Goal: Transaction & Acquisition: Purchase product/service

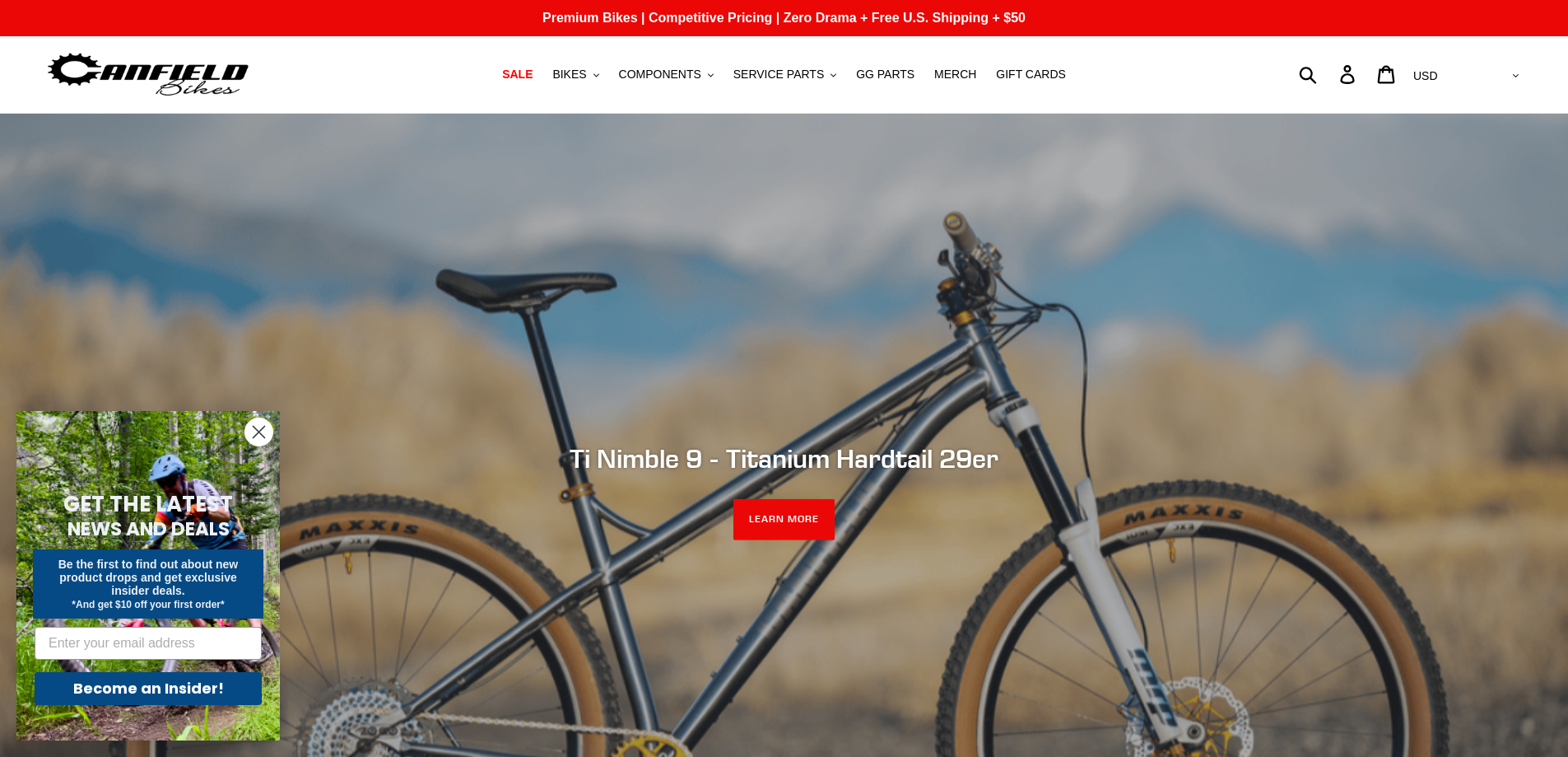
click at [252, 430] on circle "Close dialog" at bounding box center [258, 432] width 27 height 27
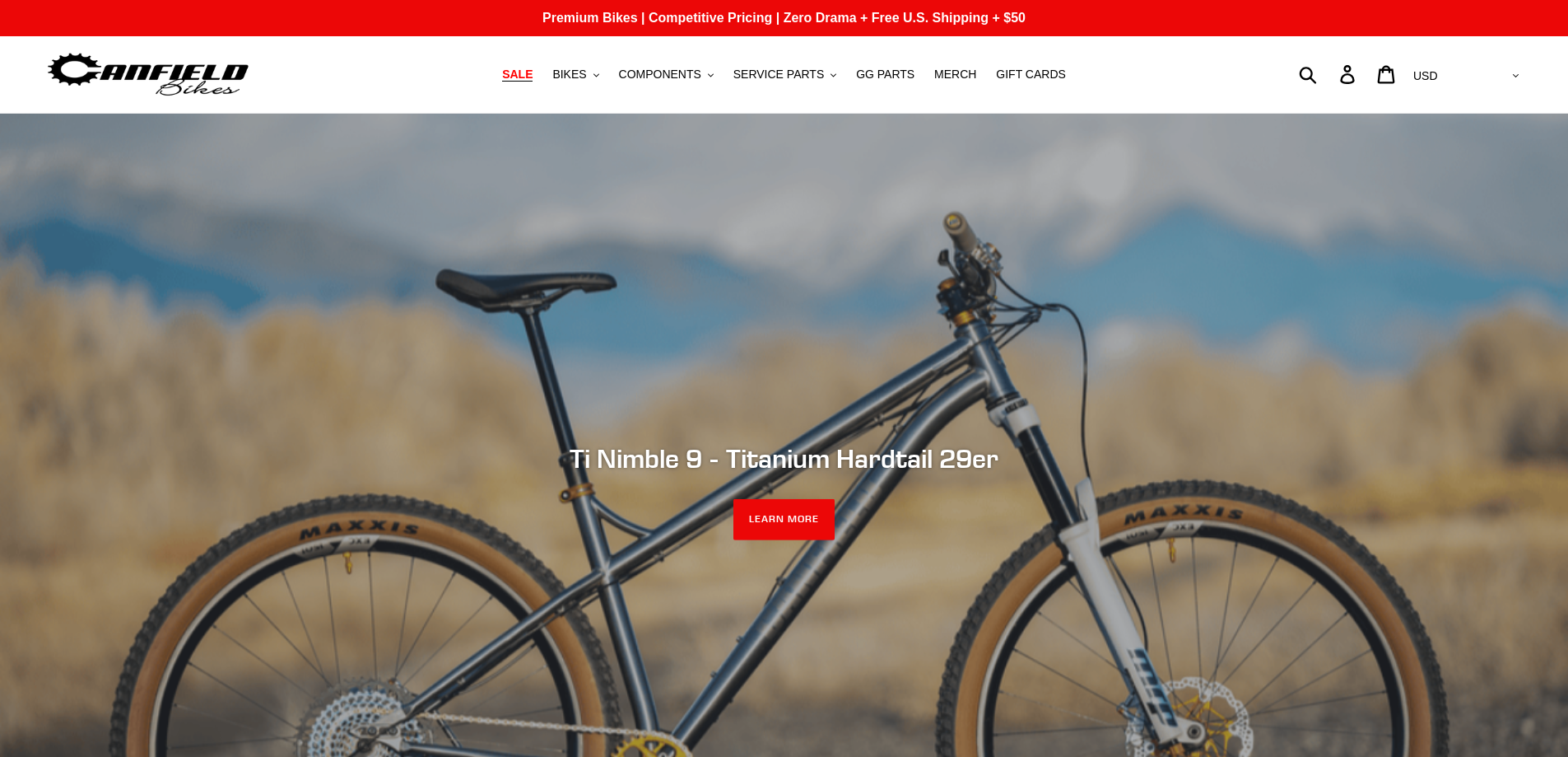
click at [532, 78] on span "SALE" at bounding box center [517, 74] width 30 height 14
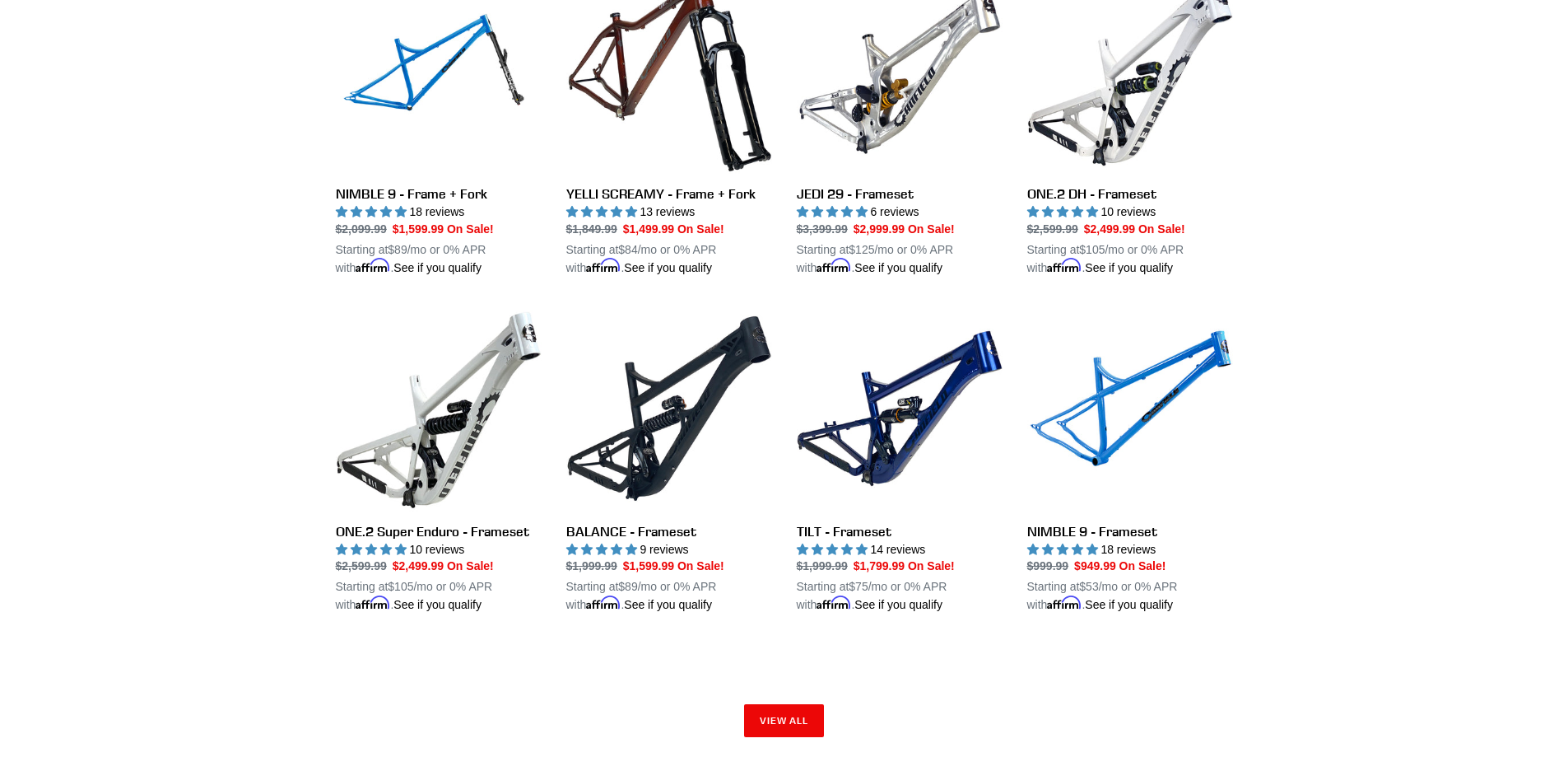
scroll to position [2349, 0]
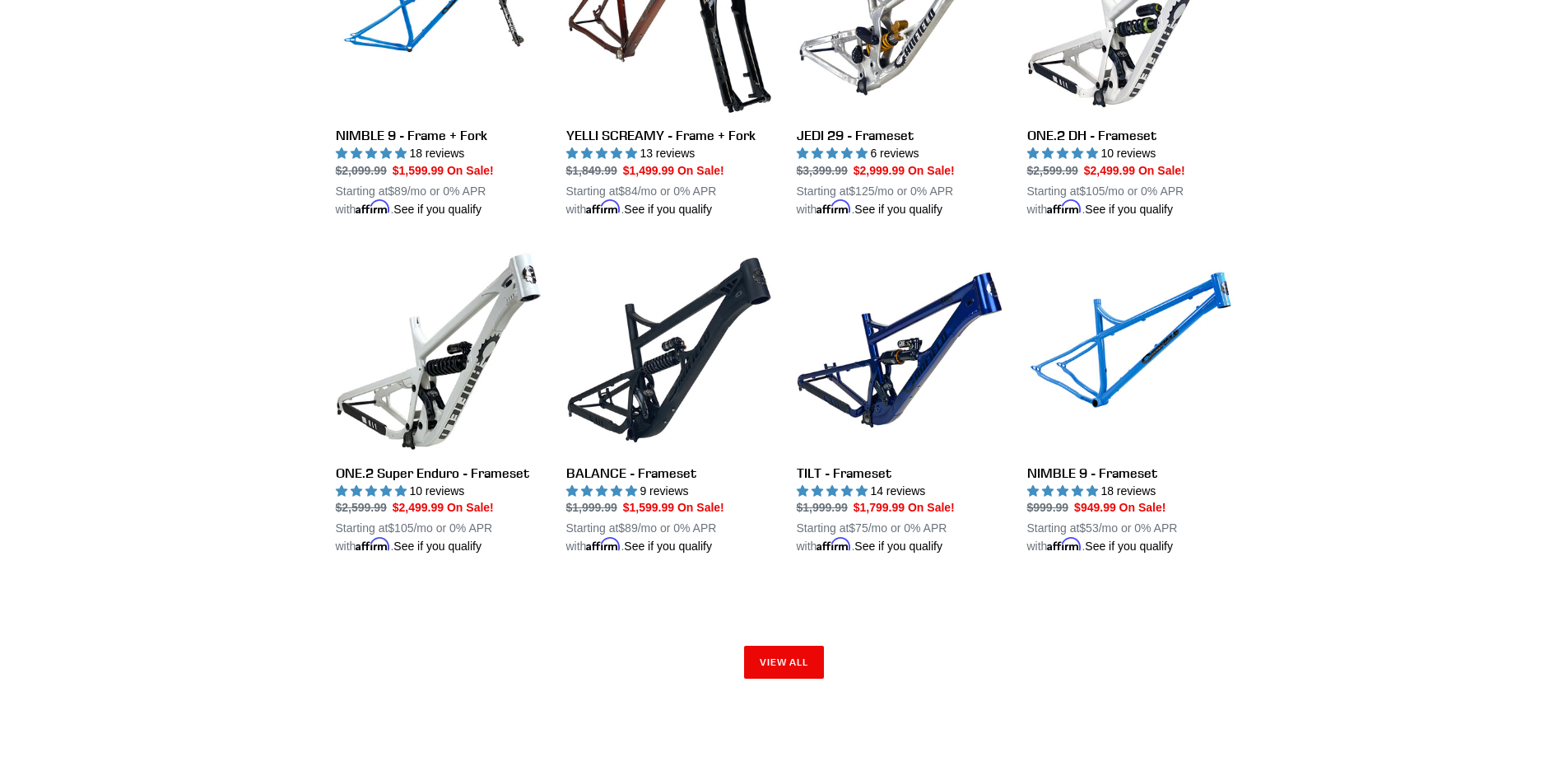
drag, startPoint x: 1573, startPoint y: 55, endPoint x: 1579, endPoint y: 531, distance: 476.0
click at [777, 664] on link "View all" at bounding box center [784, 661] width 80 height 33
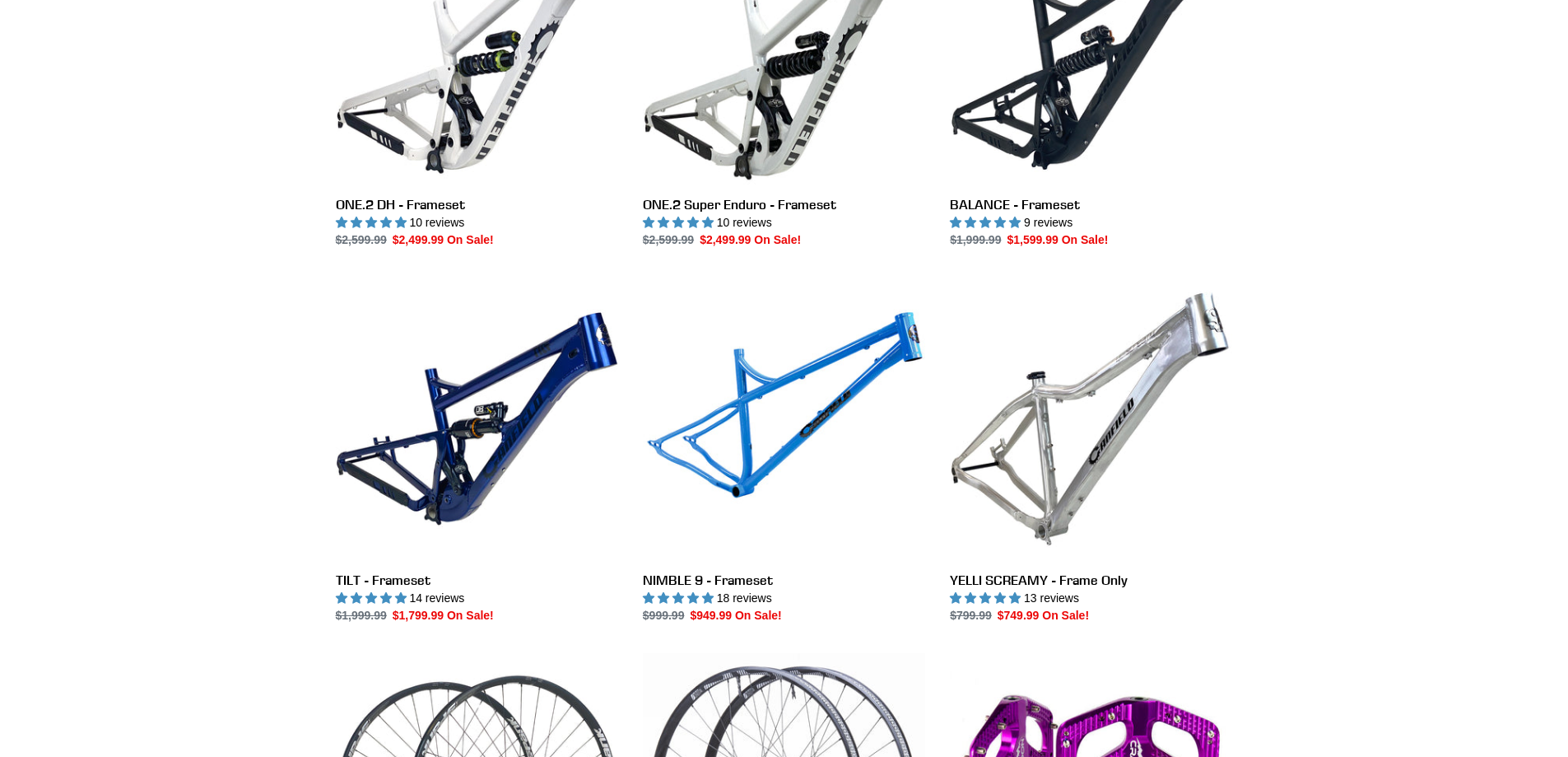
scroll to position [2645, 0]
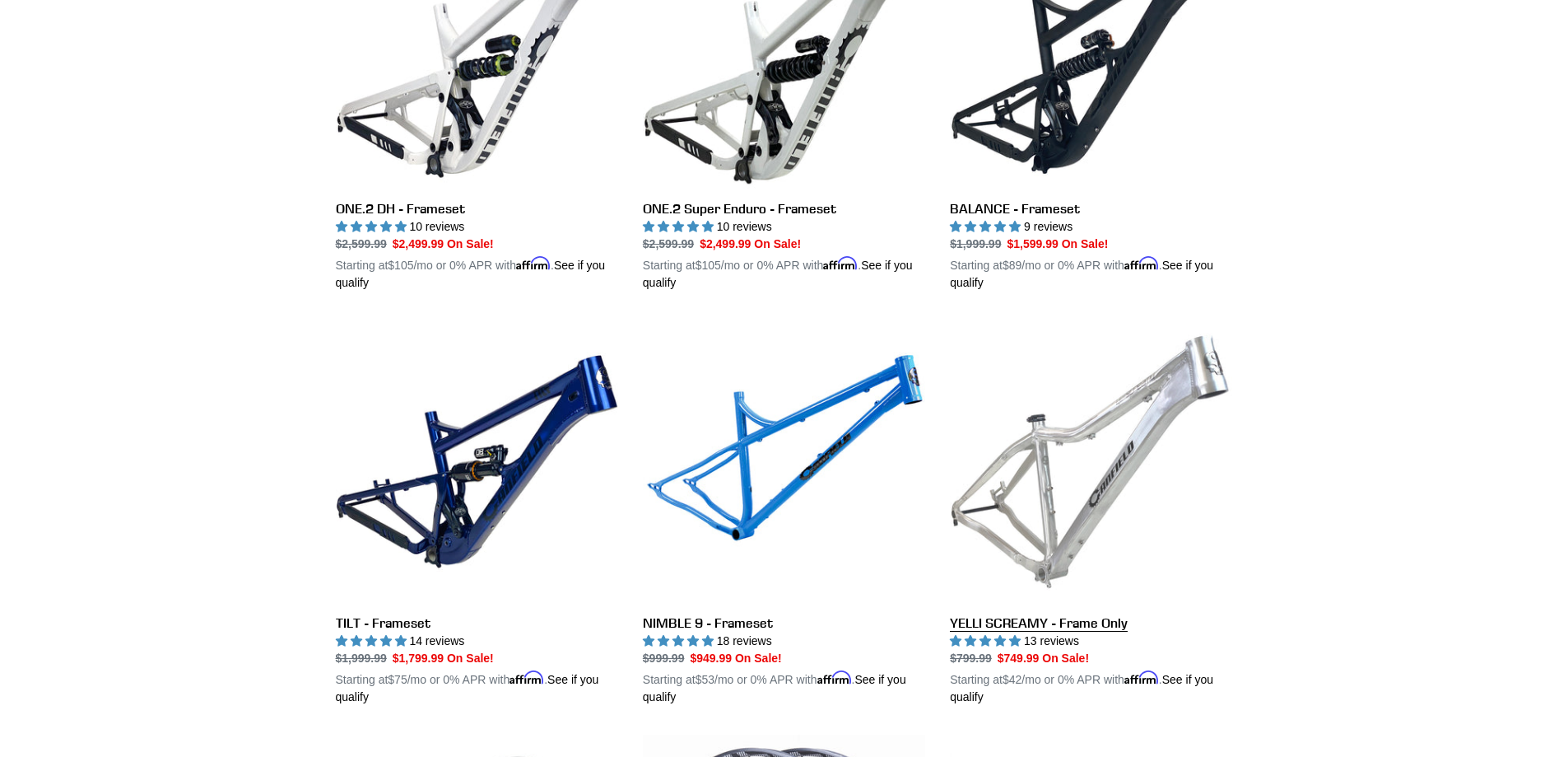
click at [1050, 522] on link "YELLI SCREAMY - Frame Only" at bounding box center [1090, 513] width 282 height 386
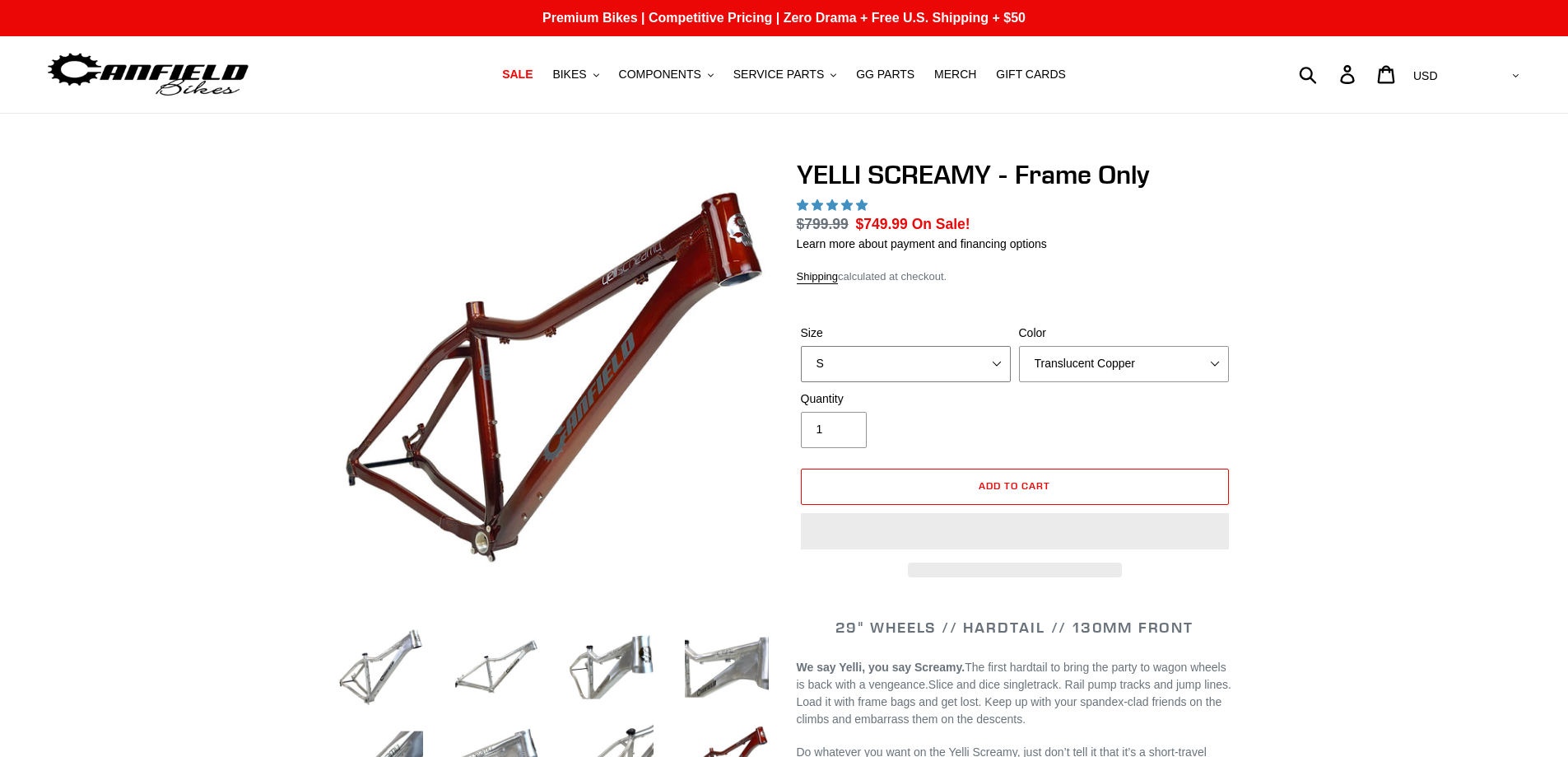
drag, startPoint x: 0, startPoint y: 0, endPoint x: 971, endPoint y: 378, distance: 1042.0
click at [983, 366] on select "S M L XL" at bounding box center [905, 363] width 209 height 36
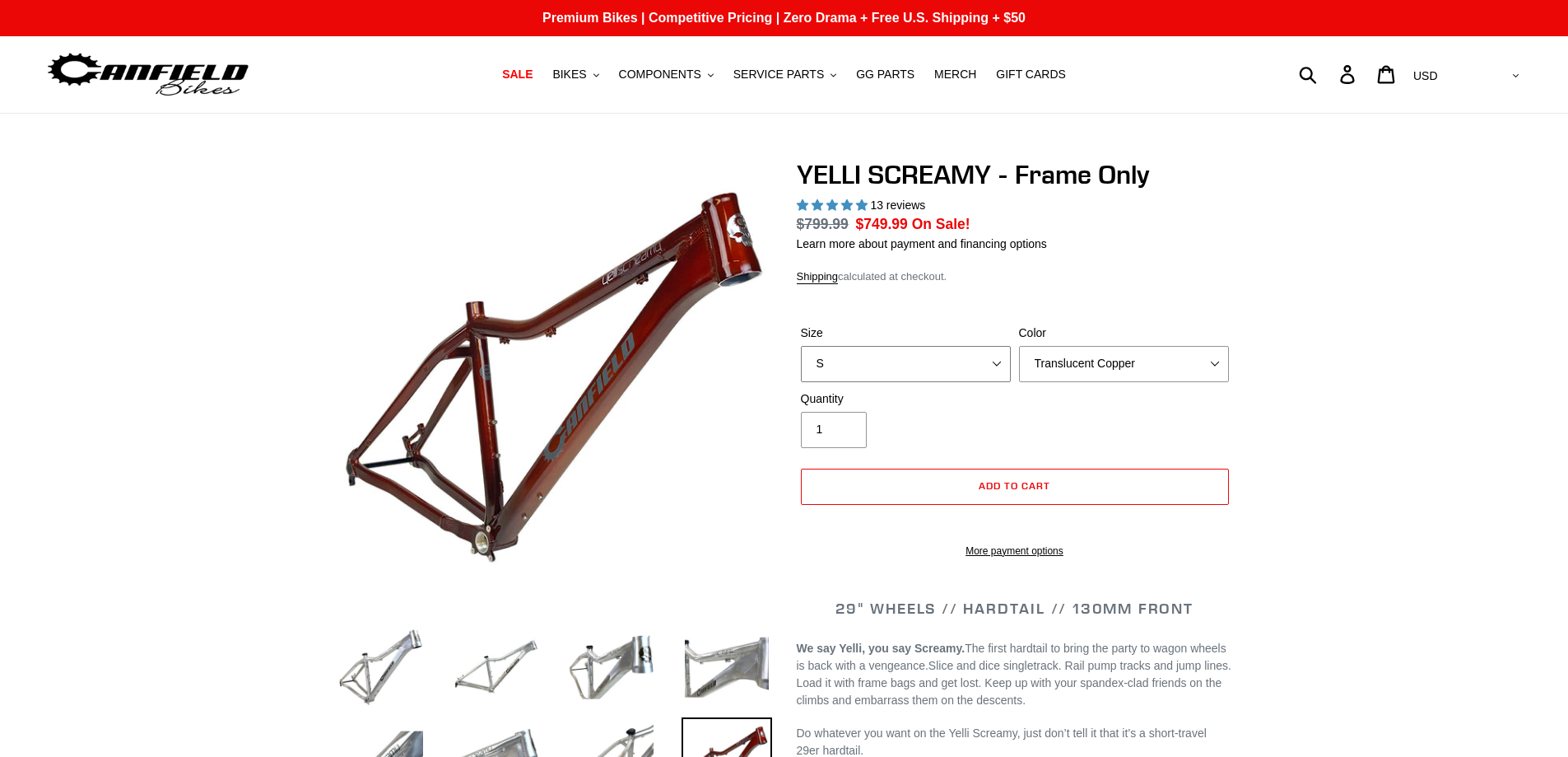
select select "highest-rating"
select select "L"
click at [801, 364] on select "S M L XL" at bounding box center [905, 363] width 209 height 36
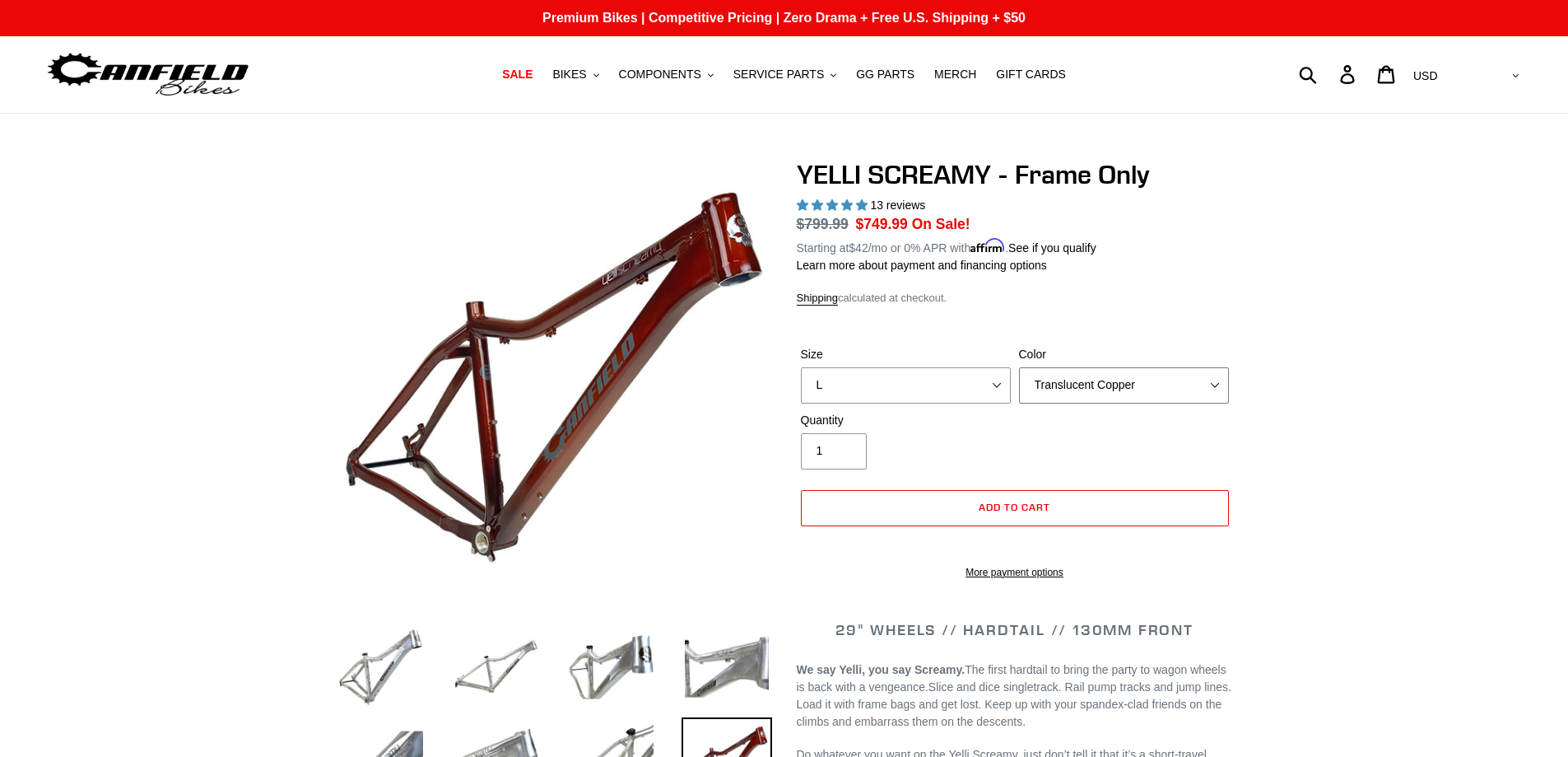
click at [1214, 386] on select "Translucent Copper Purple Haze Raw" at bounding box center [1123, 385] width 209 height 36
click at [1019, 367] on select "Translucent Copper Purple Haze Raw" at bounding box center [1123, 385] width 209 height 36
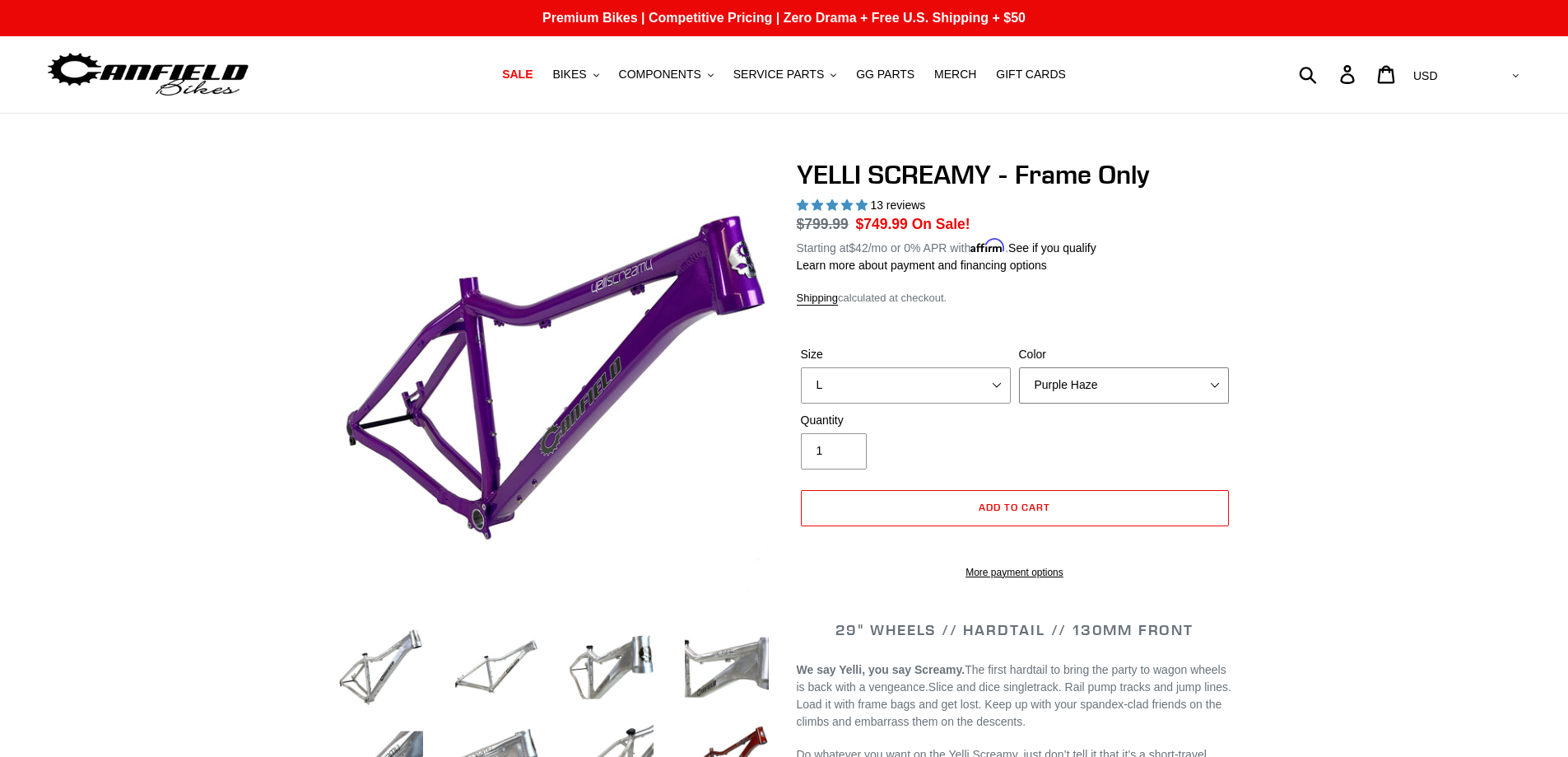
click at [1211, 379] on select "Translucent Copper Purple Haze Raw" at bounding box center [1123, 385] width 209 height 36
select select "Raw"
click at [1019, 367] on select "Translucent Copper Purple Haze Raw" at bounding box center [1123, 385] width 209 height 36
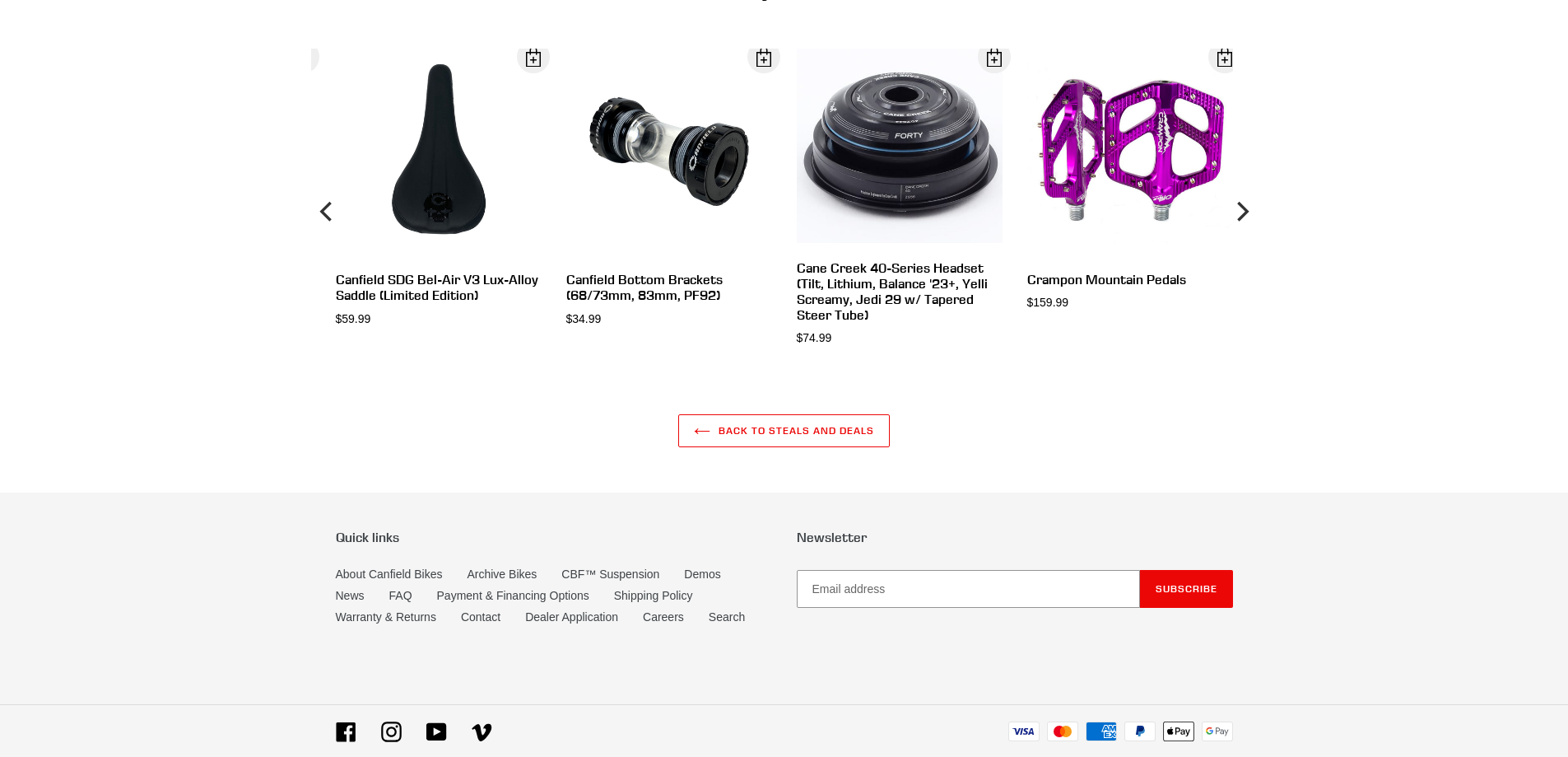
scroll to position [5464, 0]
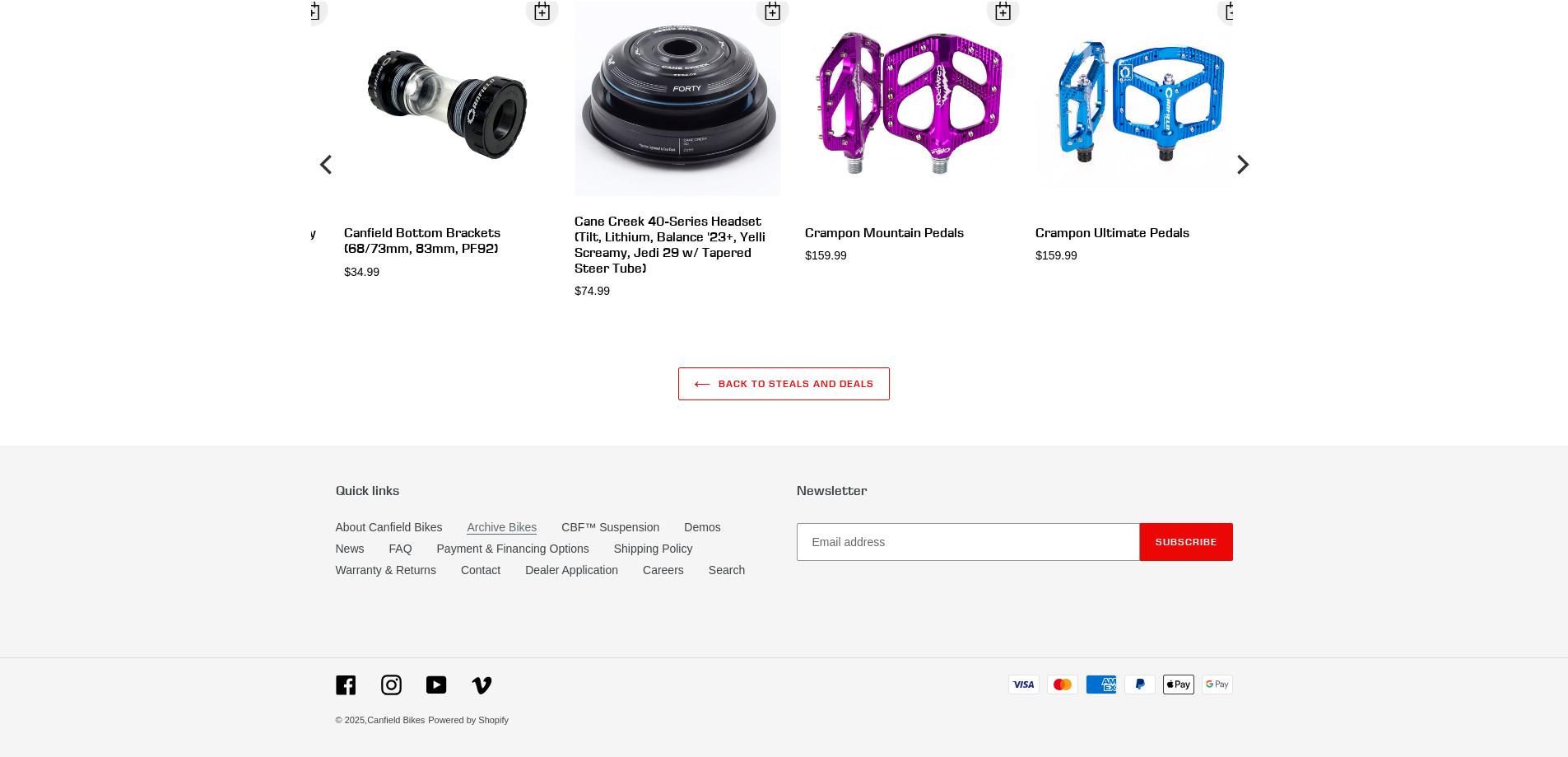
click at [504, 520] on link "Archive Bikes" at bounding box center [501, 527] width 70 height 14
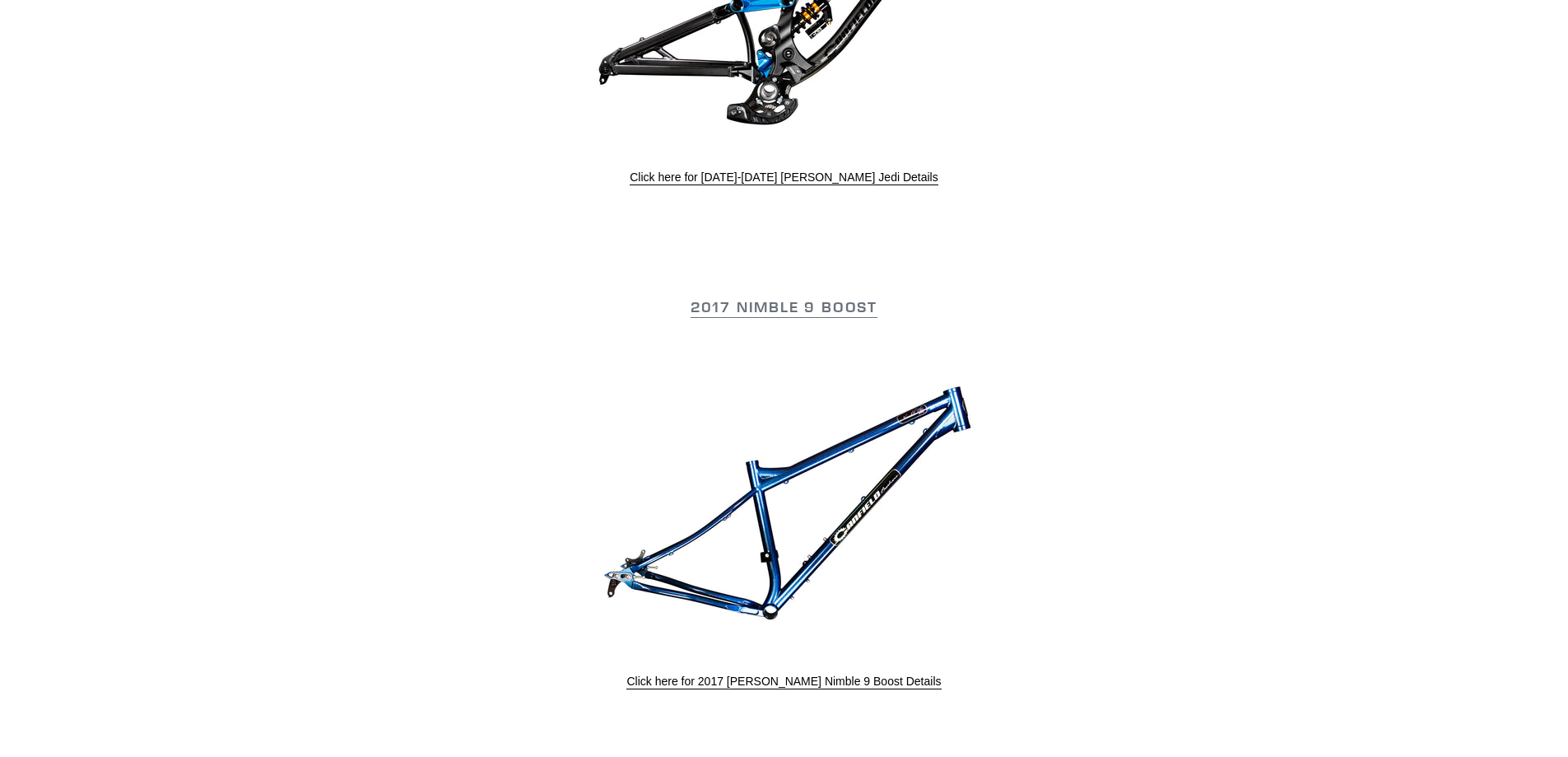
scroll to position [1900, 0]
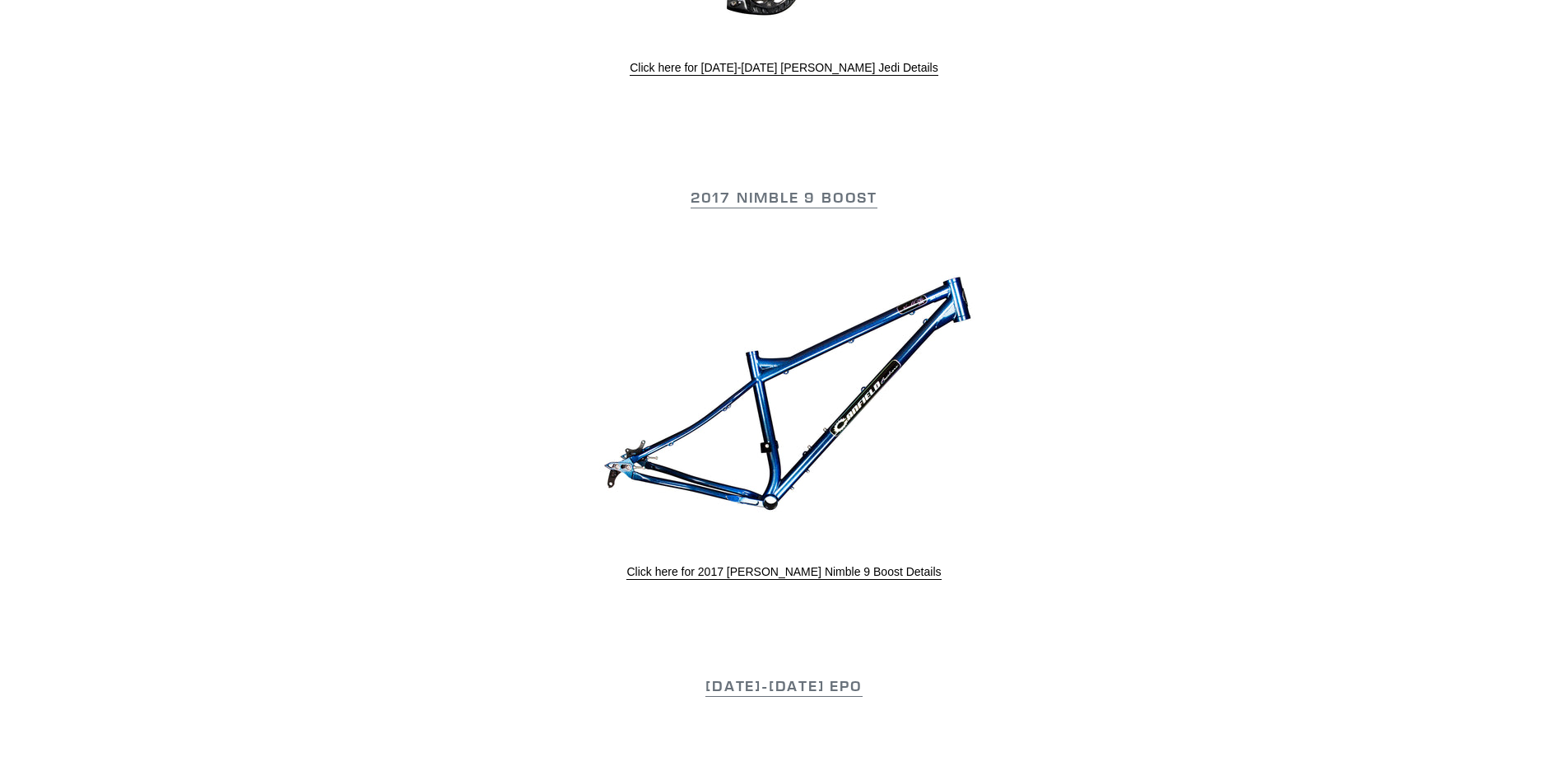
click at [765, 435] on img at bounding box center [783, 394] width 395 height 264
click at [853, 572] on link "Click here for 2017 [PERSON_NAME] Nimble 9 Boost Details" at bounding box center [783, 572] width 315 height 15
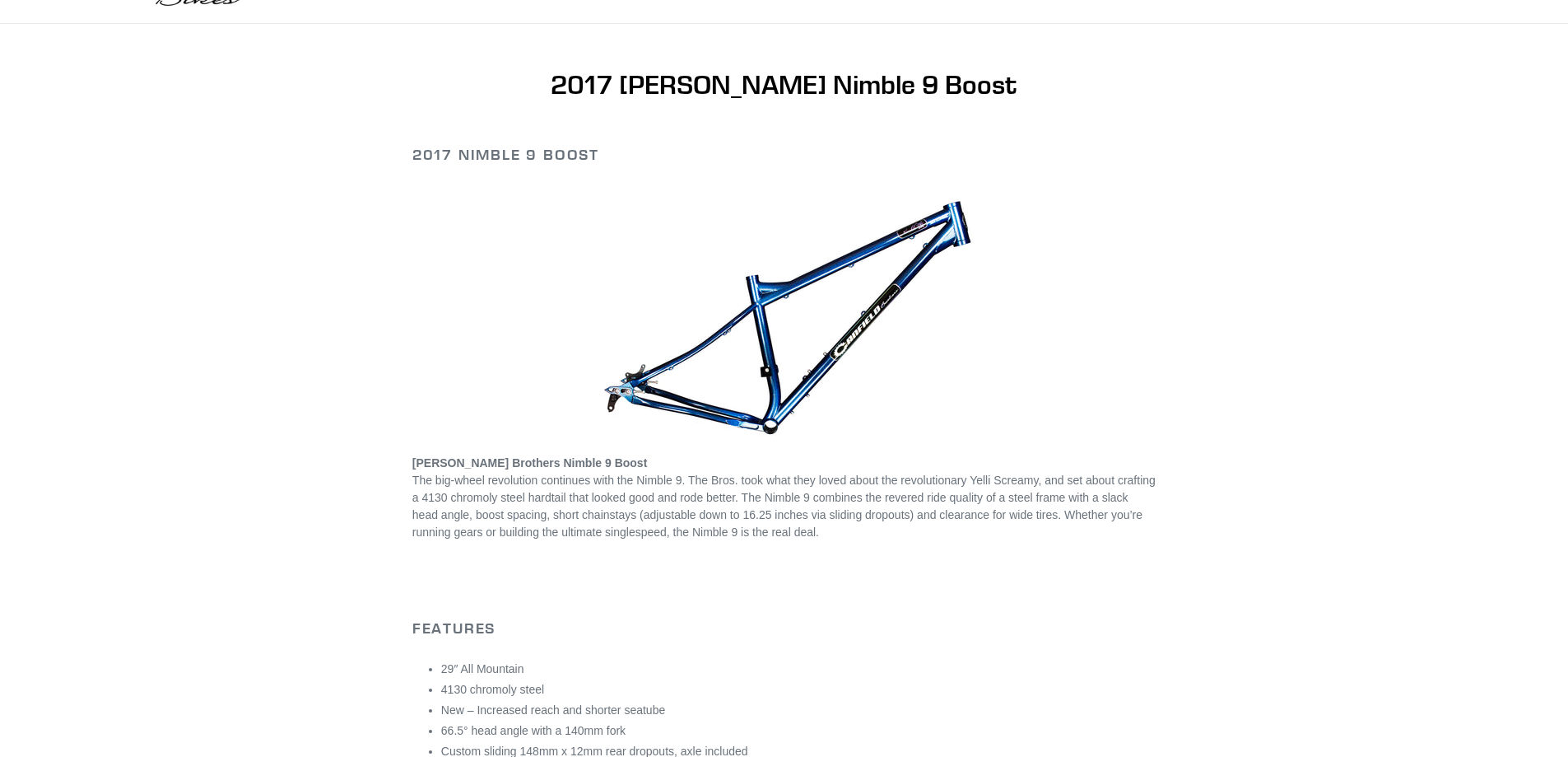
scroll to position [88, 0]
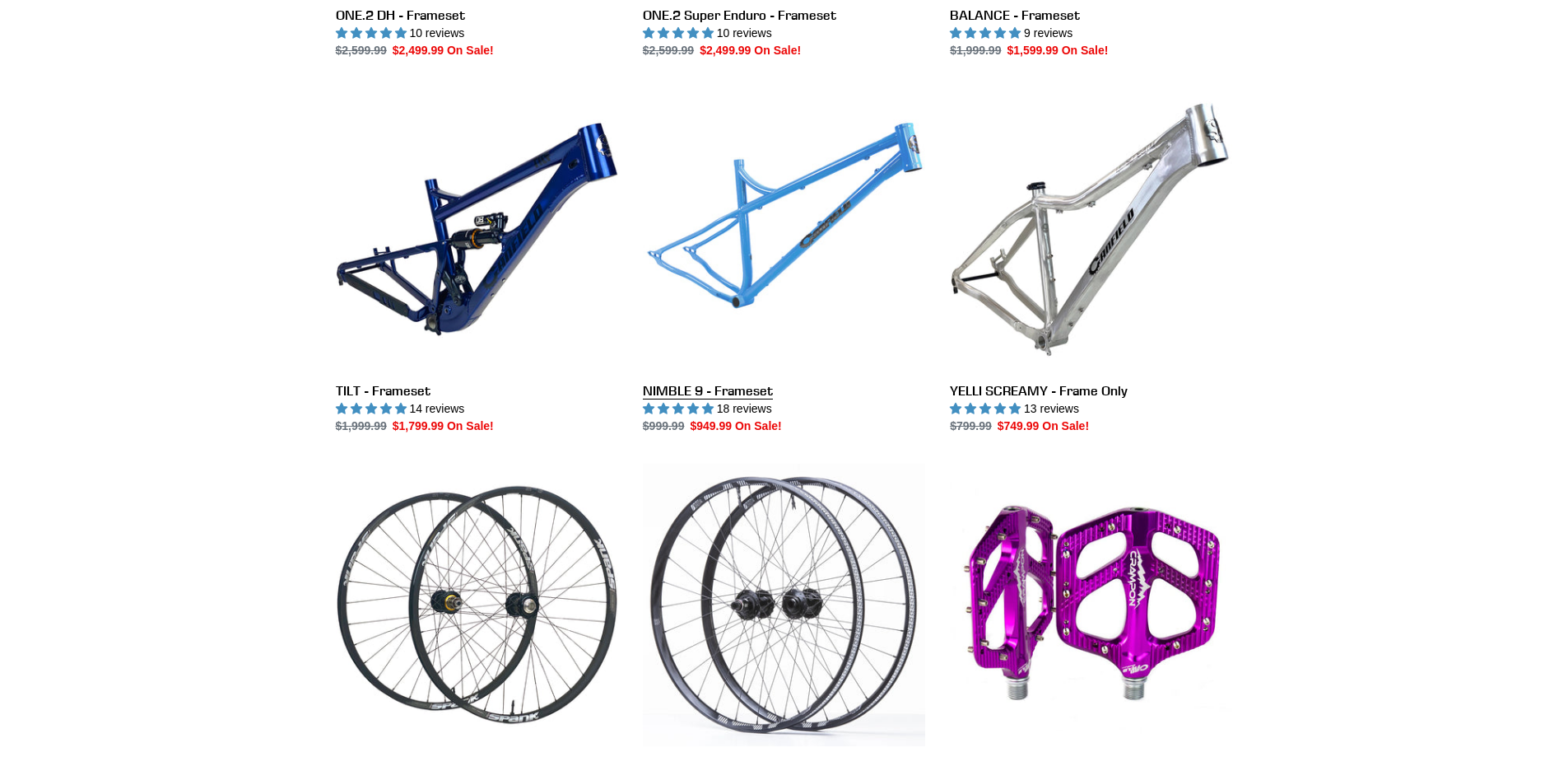
click at [803, 209] on link "NIMBLE 9 - Frameset" at bounding box center [783, 262] width 282 height 347
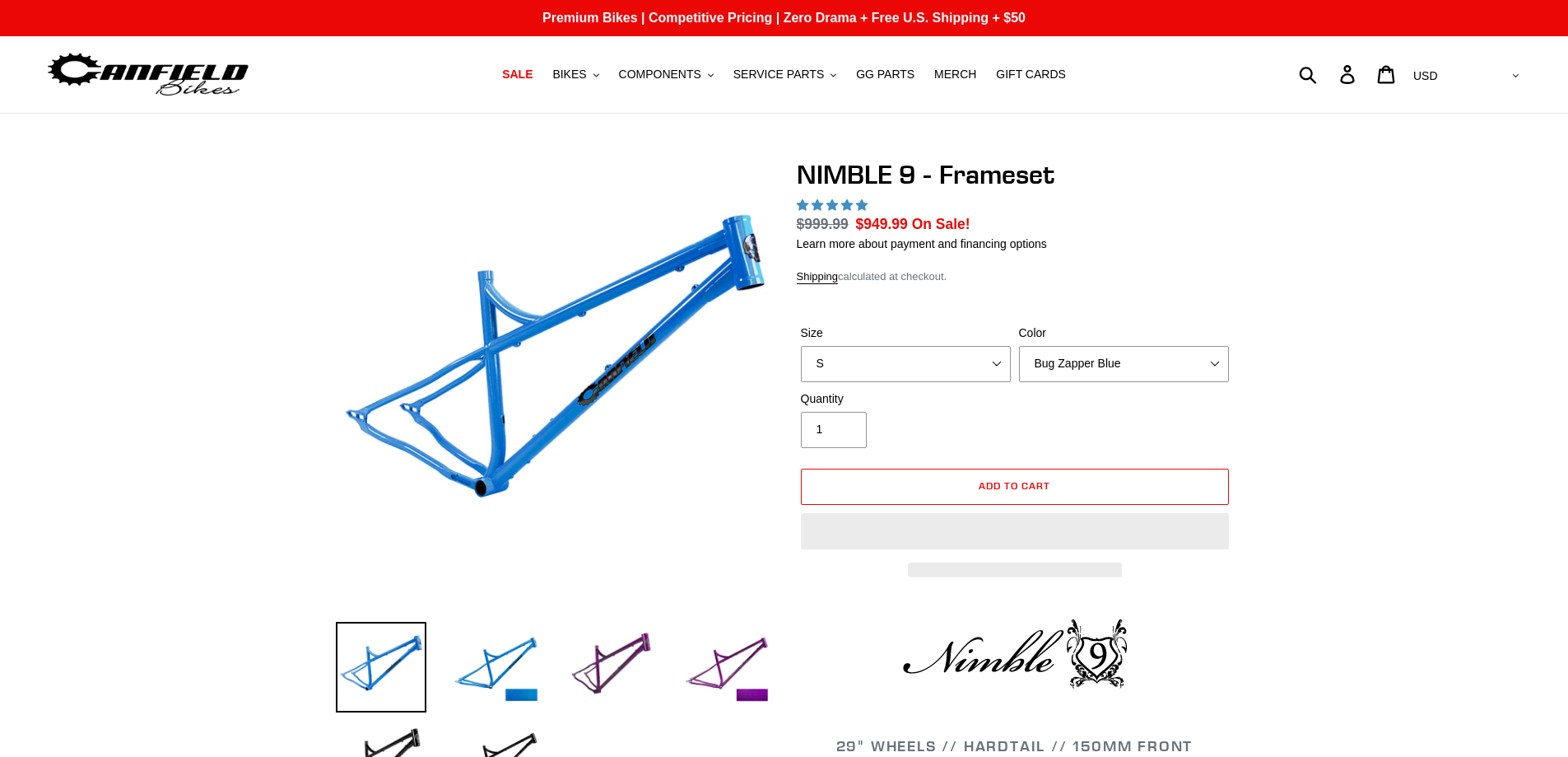
select select "highest-rating"
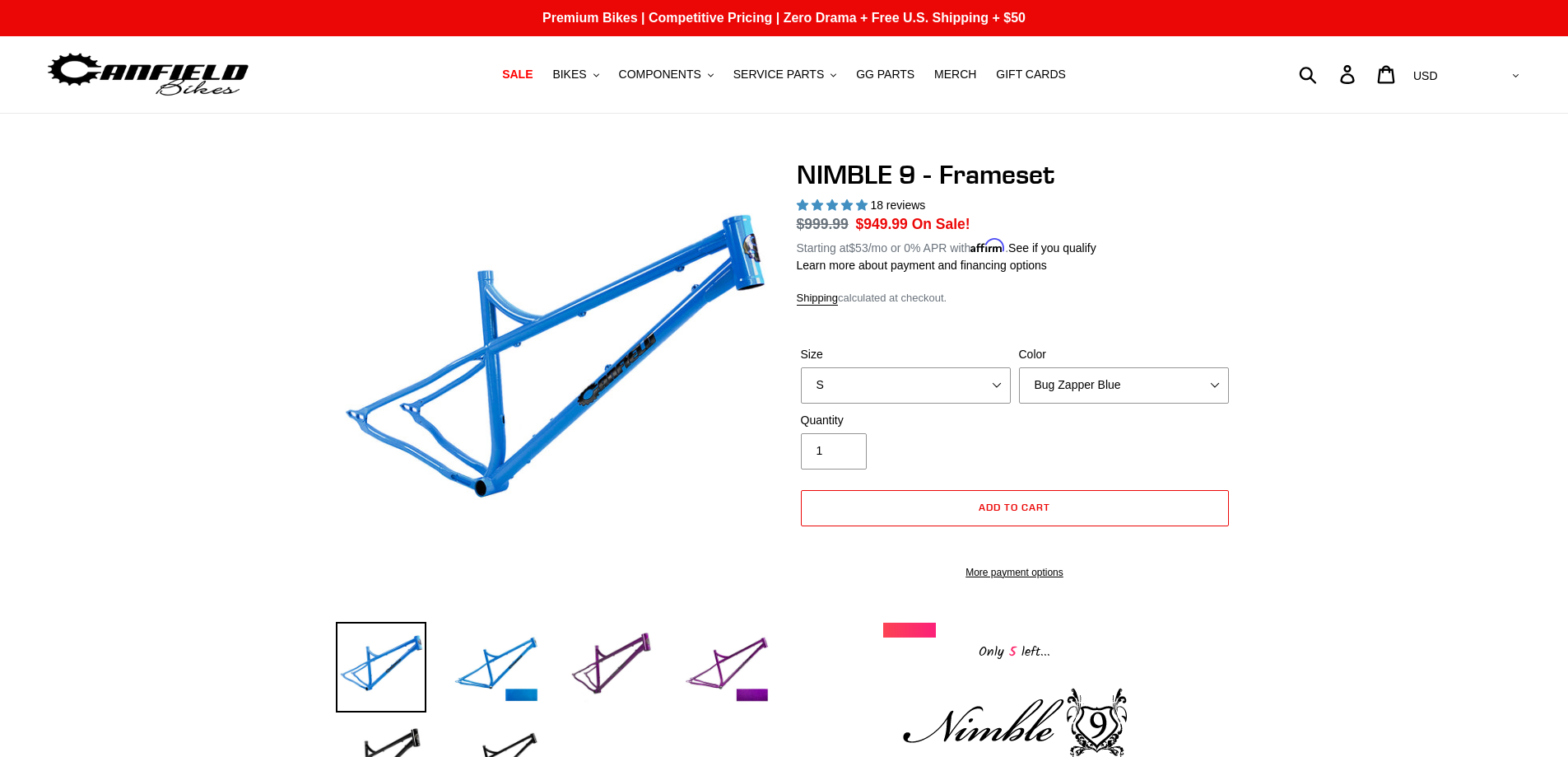
click at [491, 679] on img at bounding box center [496, 667] width 90 height 90
